Goal: Transaction & Acquisition: Book appointment/travel/reservation

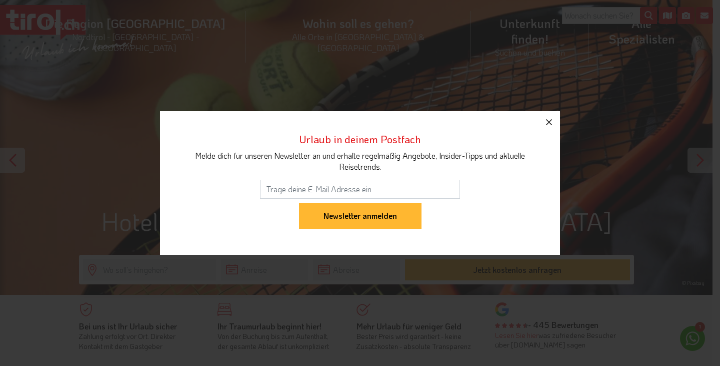
click at [543, 124] on button "button" at bounding box center [549, 122] width 22 height 22
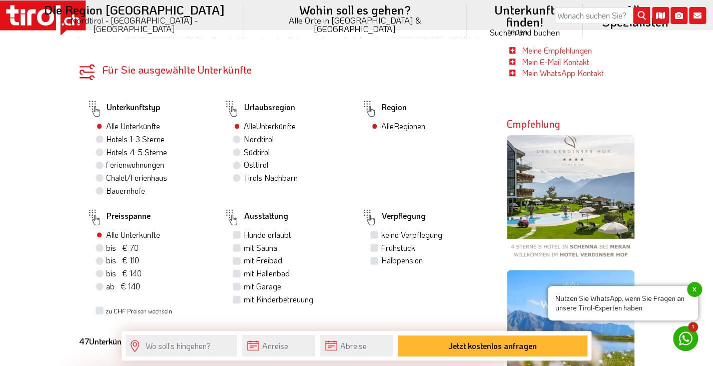
scroll to position [539, 0]
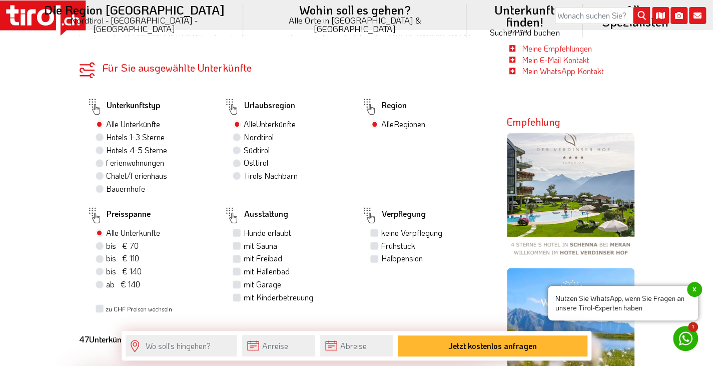
click at [152, 150] on label "Hotels 4-5 Sterne" at bounding box center [136, 150] width 61 height 11
click at [104, 150] on input "Hotels 4-5 Sterne" at bounding box center [101, 150] width 7 height 7
radio input "true"
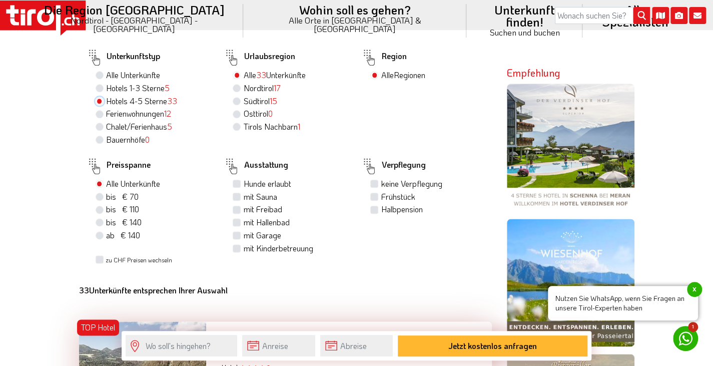
scroll to position [589, 0]
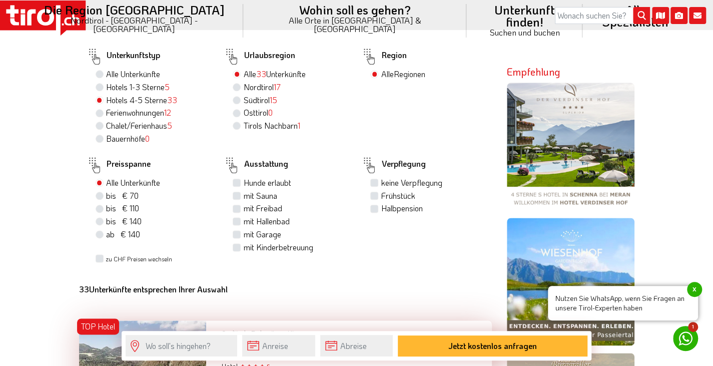
click at [245, 196] on label "mit Sauna" at bounding box center [260, 195] width 34 height 11
click at [241, 196] on input "mit Sauna" at bounding box center [238, 195] width 7 height 7
checkbox input "true"
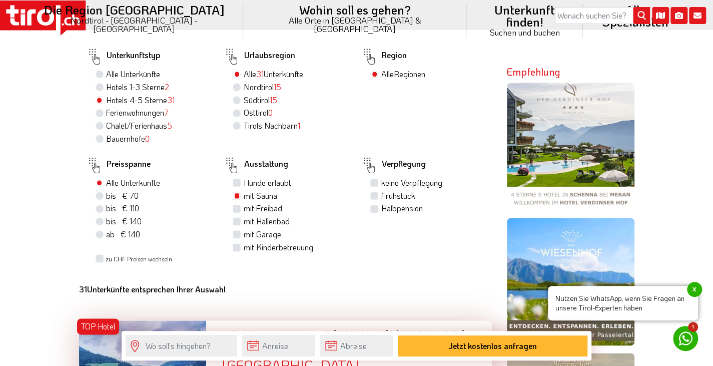
click at [243, 224] on label "mit Hallenbad" at bounding box center [266, 221] width 46 height 11
click at [239, 224] on input "mit Hallenbad" at bounding box center [238, 221] width 7 height 7
checkbox input "true"
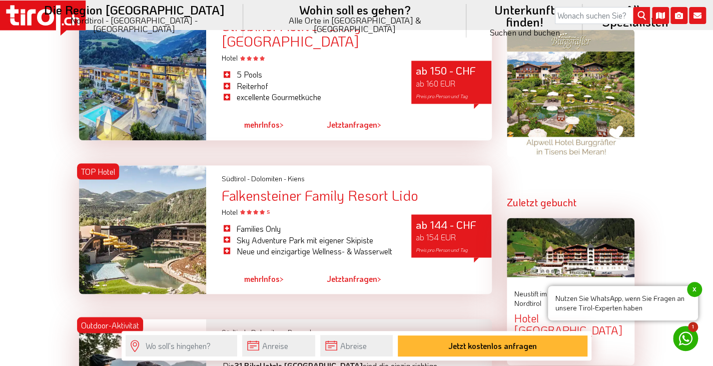
scroll to position [916, 0]
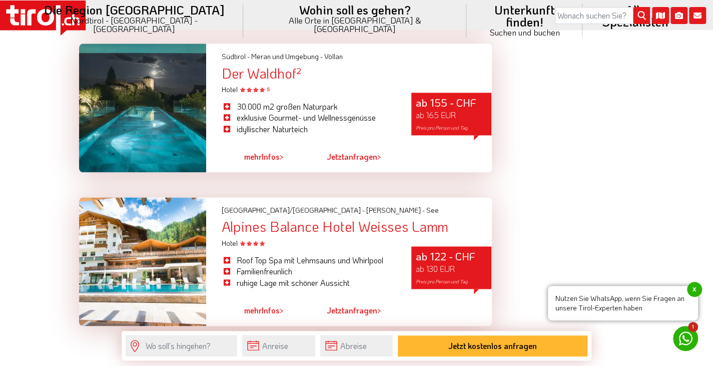
scroll to position [2764, 0]
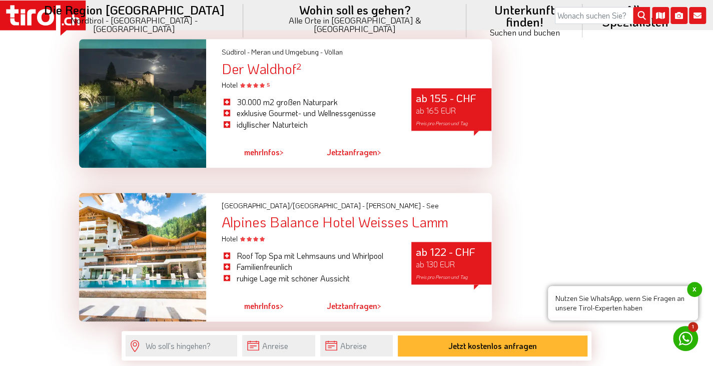
click at [308, 334] on link "2" at bounding box center [308, 339] width 5 height 11
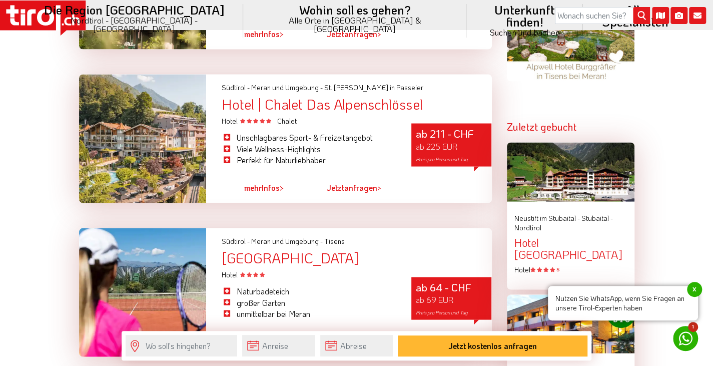
scroll to position [859, 0]
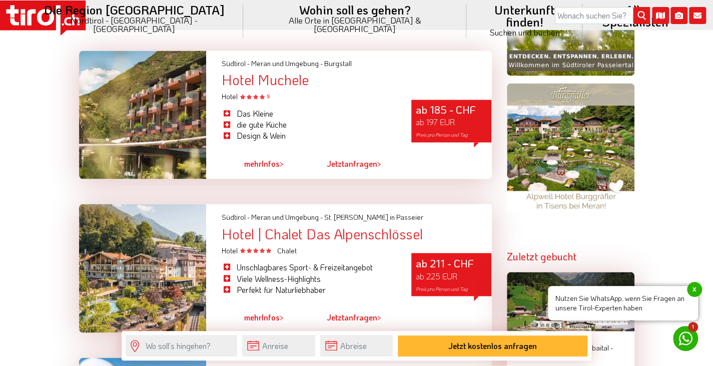
click at [331, 263] on li "Unschlagbares Sport- & Freizeitangebot" at bounding box center [308, 266] width 175 height 11
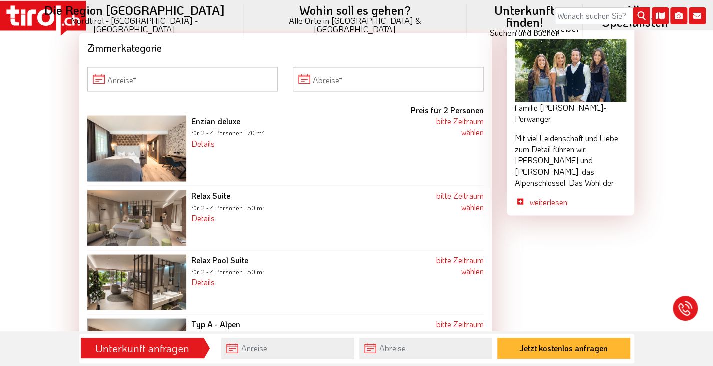
scroll to position [969, 0]
click at [137, 66] on input "Anreise" at bounding box center [182, 78] width 191 height 24
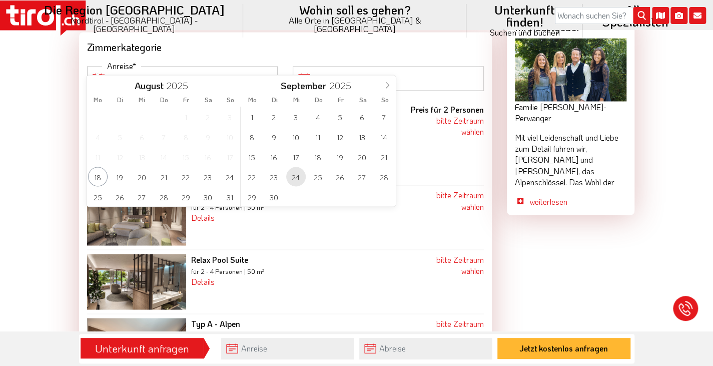
click at [297, 177] on span "24" at bounding box center [296, 177] width 20 height 20
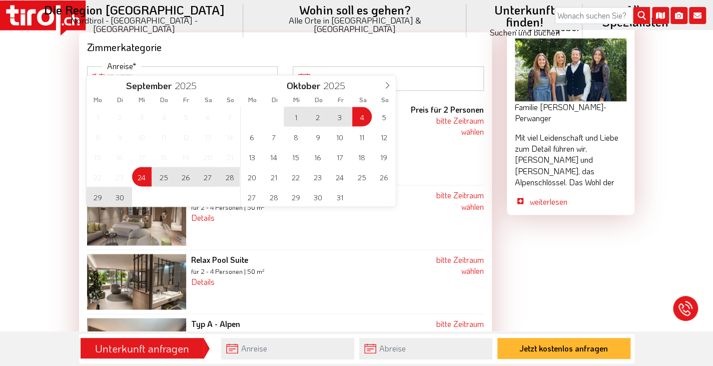
click at [365, 114] on span "4" at bounding box center [362, 117] width 20 height 20
type input "[DATE]"
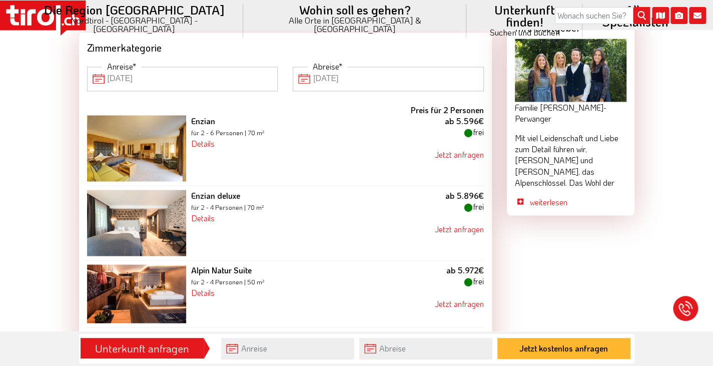
scroll to position [970, 0]
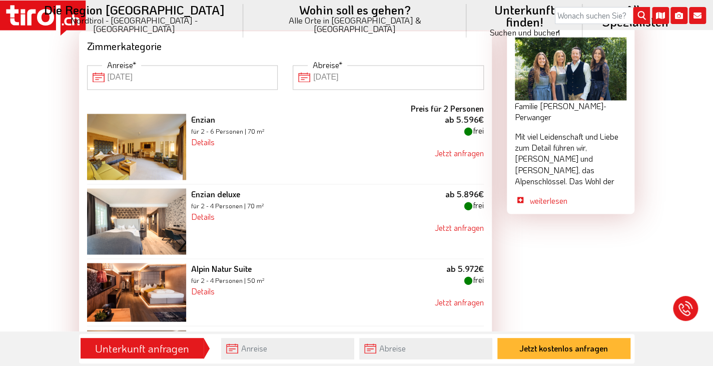
click at [157, 122] on img at bounding box center [136, 147] width 99 height 66
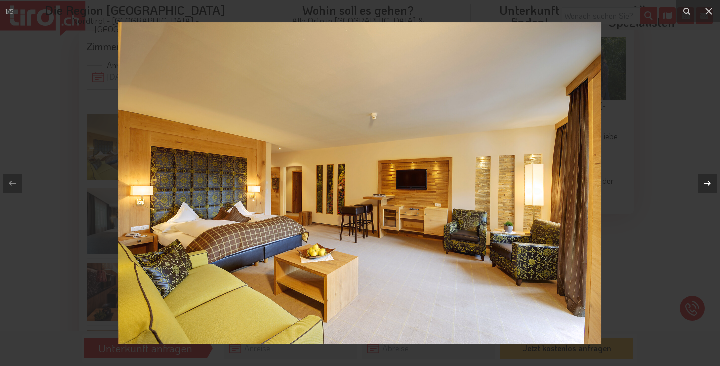
click at [712, 182] on div at bounding box center [707, 183] width 19 height 19
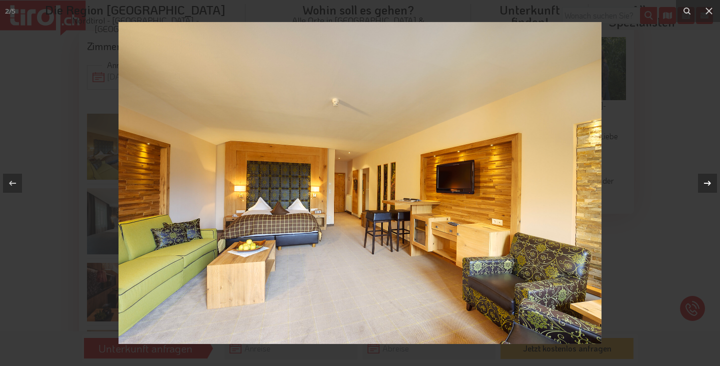
click at [712, 182] on div at bounding box center [707, 183] width 19 height 19
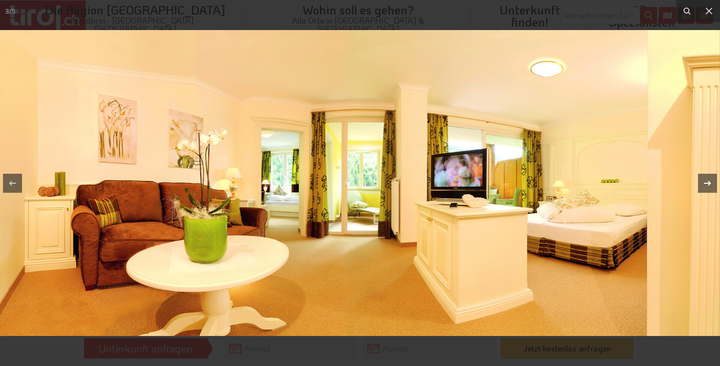
click at [712, 182] on div at bounding box center [707, 183] width 19 height 19
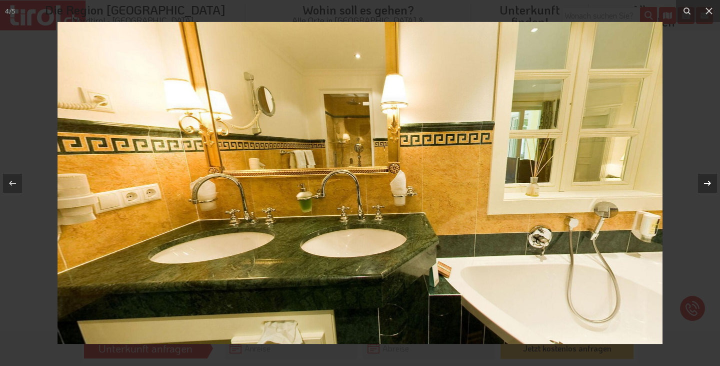
click at [712, 182] on div at bounding box center [707, 183] width 19 height 19
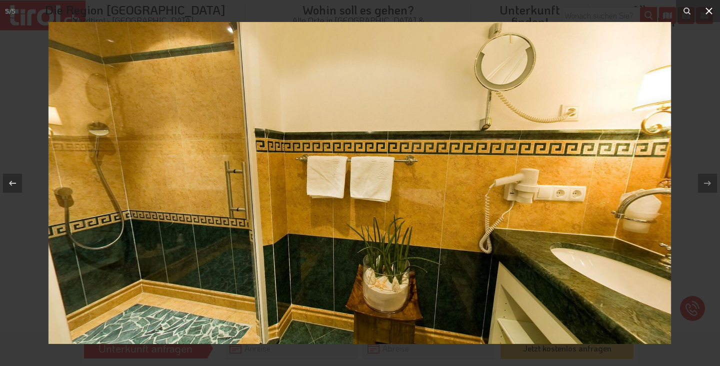
click at [709, 6] on icon at bounding box center [709, 11] width 12 height 12
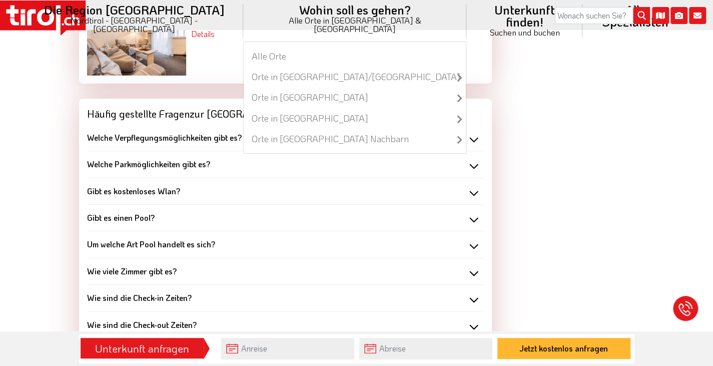
scroll to position [1865, 0]
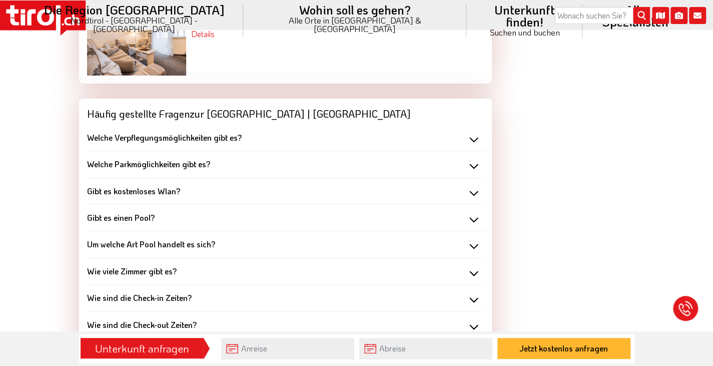
click at [472, 132] on div "Welche Verpflegungsmöglichkeiten gibt es?" at bounding box center [285, 137] width 397 height 11
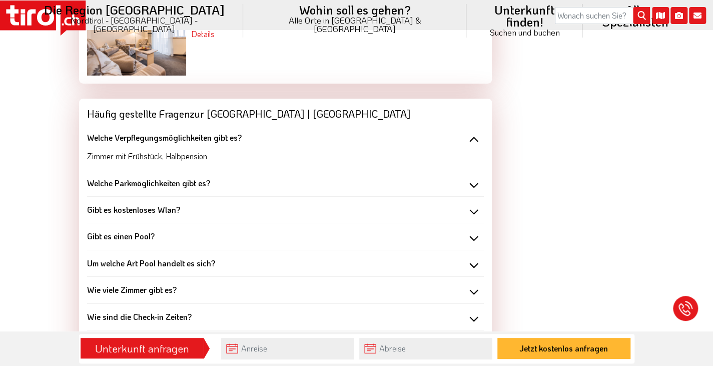
click at [472, 132] on div "Welche Verpflegungsmöglichkeiten gibt es?" at bounding box center [285, 137] width 397 height 11
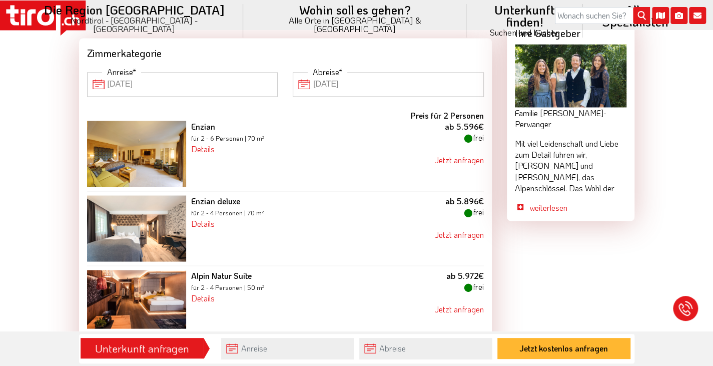
scroll to position [964, 0]
click at [158, 139] on img at bounding box center [136, 153] width 99 height 66
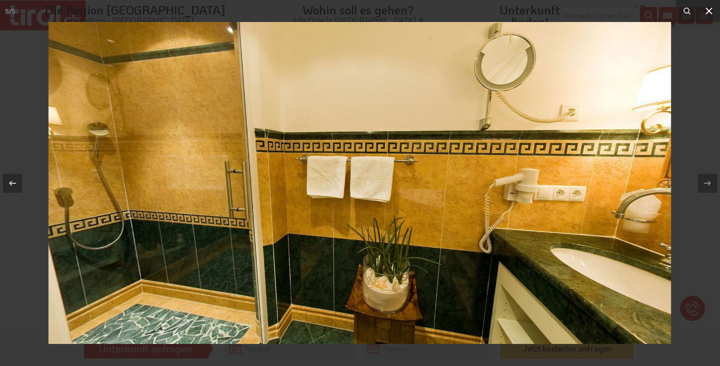
click at [712, 17] on button at bounding box center [709, 11] width 22 height 22
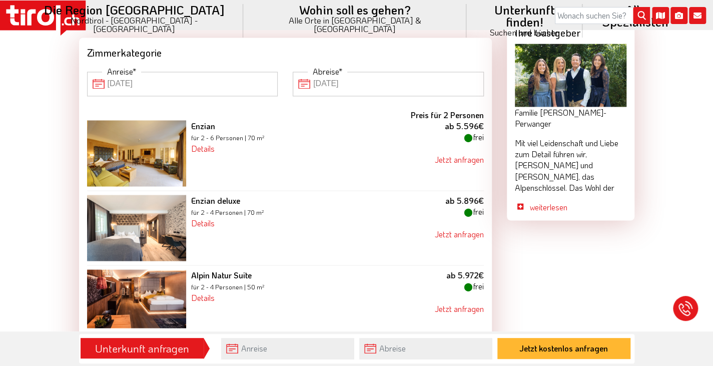
click at [207, 214] on div "Enzian deluxe für 2 - 4 Personen | 70 m² Details Enzian im Alpenschlössel ca. 7…" at bounding box center [302, 228] width 232 height 66
click at [204, 217] on link "Details" at bounding box center [203, 222] width 24 height 11
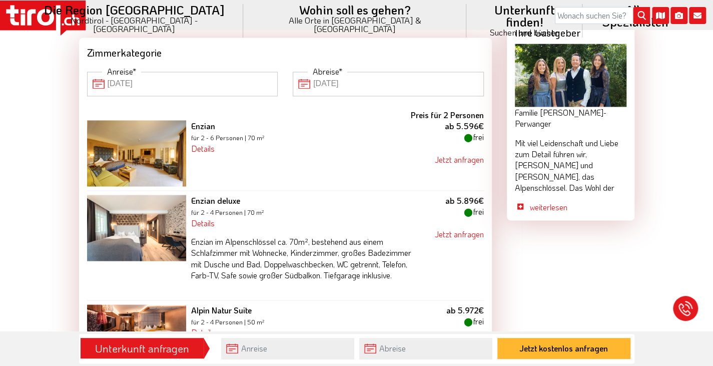
click at [152, 214] on img at bounding box center [136, 228] width 99 height 66
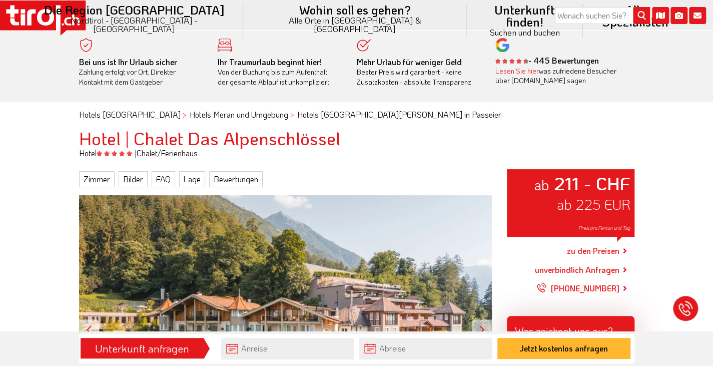
click at [595, 255] on link "zu den Preisen" at bounding box center [593, 251] width 53 height 25
